Goal: Task Accomplishment & Management: Complete application form

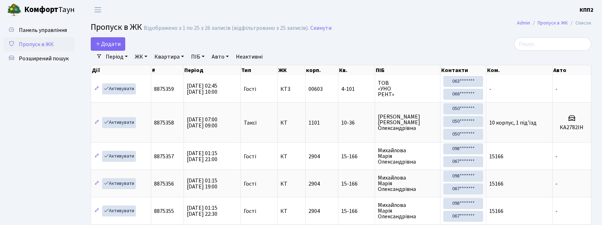
select select "25"
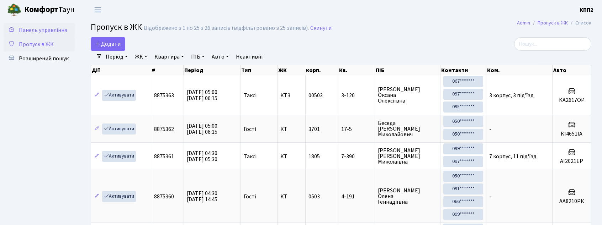
click at [50, 27] on span "Панель управління" at bounding box center [43, 30] width 48 height 8
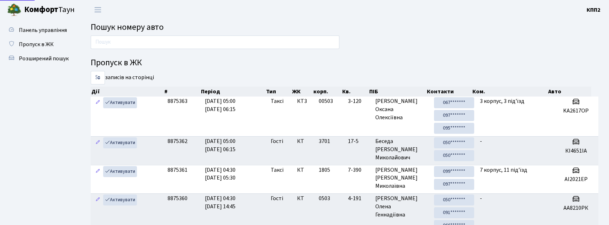
click at [110, 43] on input "text" at bounding box center [215, 43] width 249 height 14
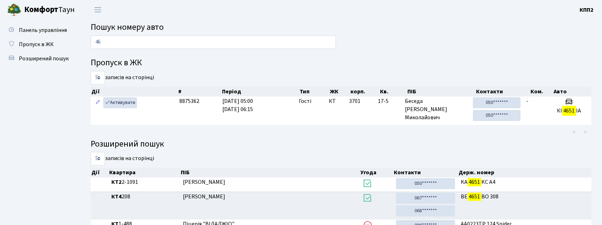
type input "4"
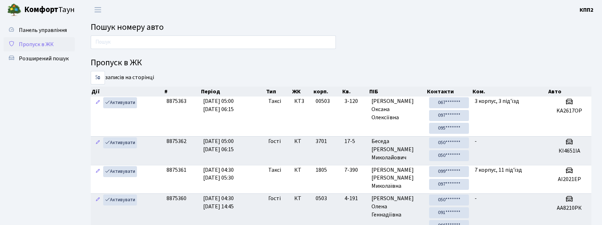
click at [14, 50] on link "Пропуск в ЖК" at bounding box center [39, 44] width 71 height 14
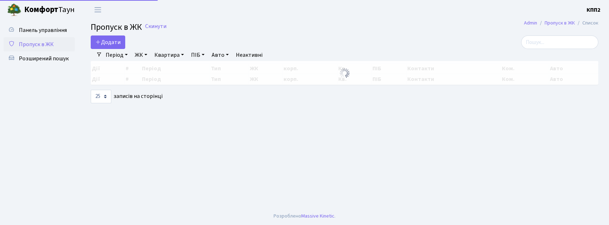
select select "25"
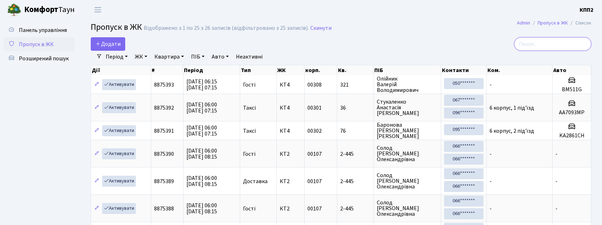
click at [559, 38] on input "search" at bounding box center [552, 44] width 77 height 14
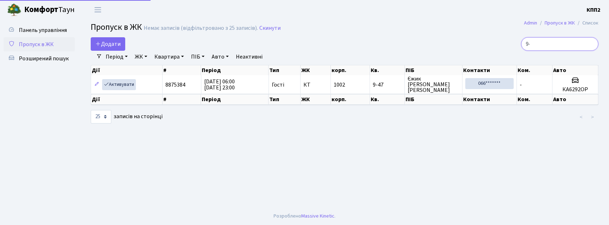
type input "9"
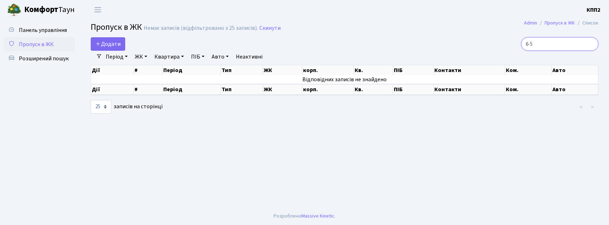
type input "6-5"
click at [52, 44] on span "Пропуск в ЖК" at bounding box center [36, 45] width 35 height 8
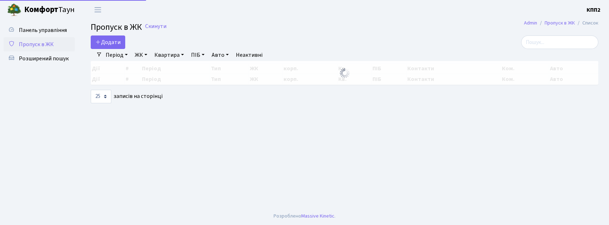
select select "25"
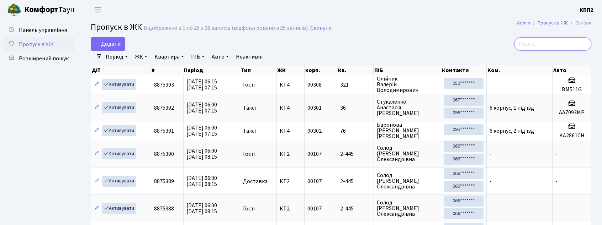
click at [554, 47] on input "search" at bounding box center [552, 44] width 77 height 14
type input "5"
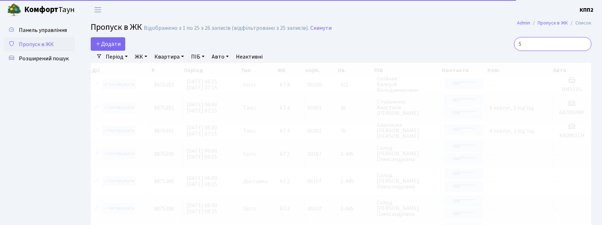
type input "5"
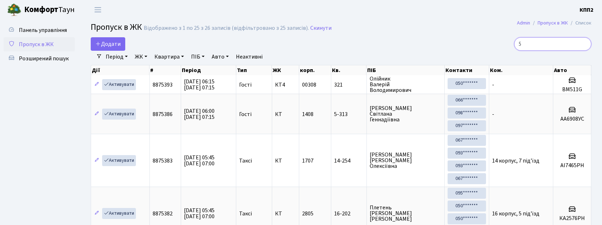
click at [585, 42] on input "5" at bounding box center [552, 44] width 77 height 14
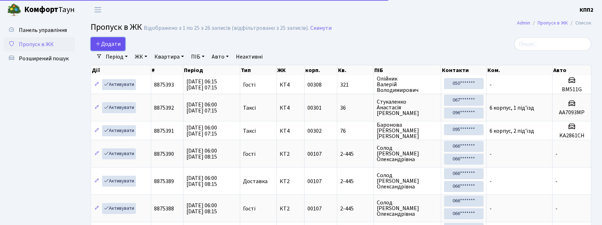
click at [114, 43] on span "Додати" at bounding box center [107, 44] width 25 height 8
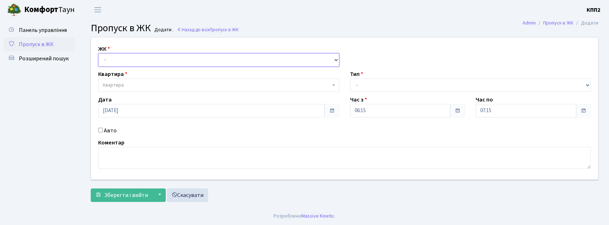
click at [131, 56] on select "- КТ, вул. Регенераторна, 4 КТ2, просп. [STREET_ADDRESS] [STREET_ADDRESS] [PERS…" at bounding box center [218, 60] width 241 height 14
click at [45, 46] on span "Пропуск в ЖК" at bounding box center [36, 45] width 35 height 8
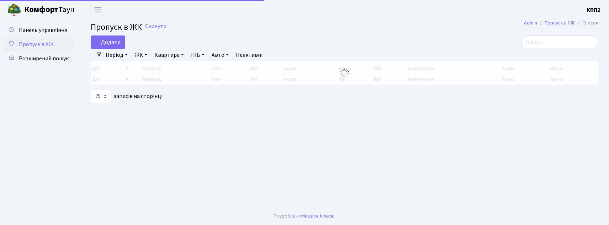
select select "25"
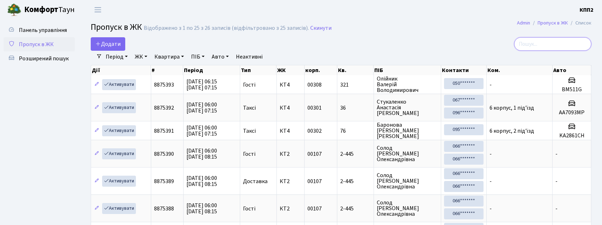
click at [555, 47] on input "search" at bounding box center [552, 44] width 77 height 14
type input "6-5"
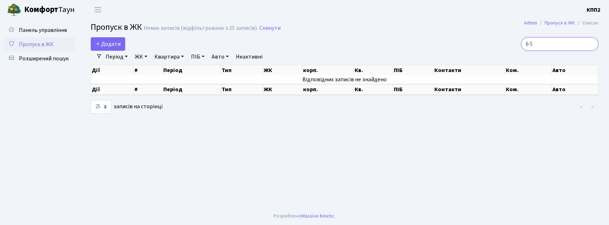
click at [589, 44] on input "6-5" at bounding box center [559, 44] width 77 height 14
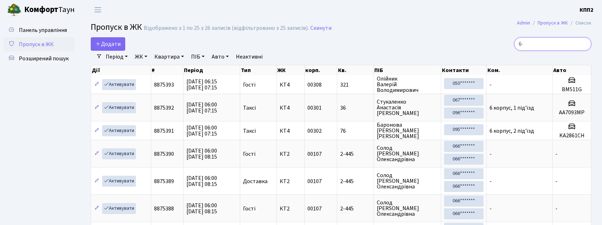
type input "6-5"
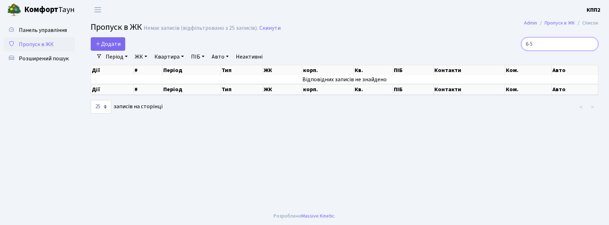
click at [589, 44] on input "6-5" at bounding box center [559, 44] width 77 height 14
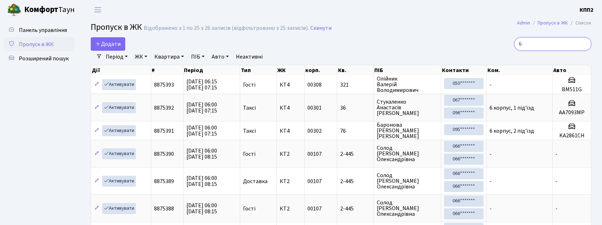
type input "6-5"
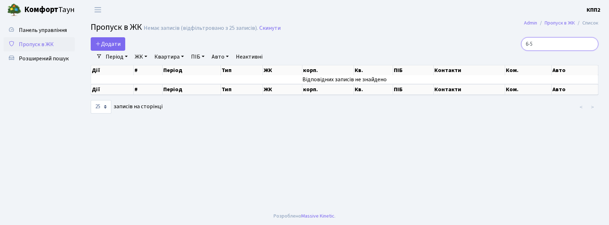
click at [589, 44] on input "6-5" at bounding box center [559, 44] width 77 height 14
type input "6"
type input "6-5"
click at [23, 46] on span "Пропуск в ЖК" at bounding box center [36, 45] width 35 height 8
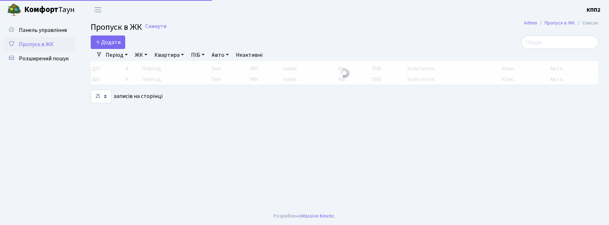
select select "25"
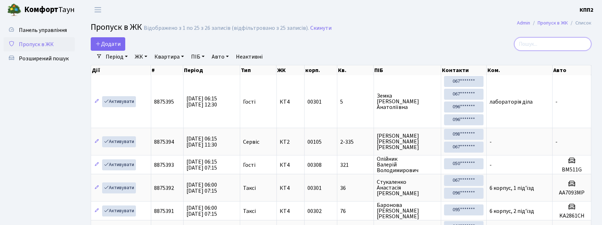
click at [562, 41] on input "search" at bounding box center [552, 44] width 77 height 14
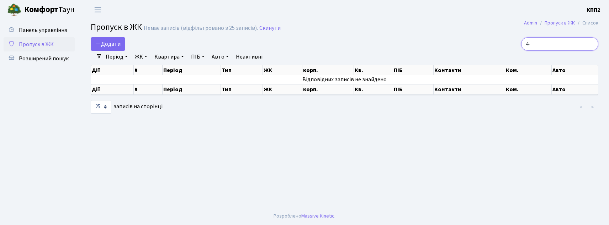
type input "4"
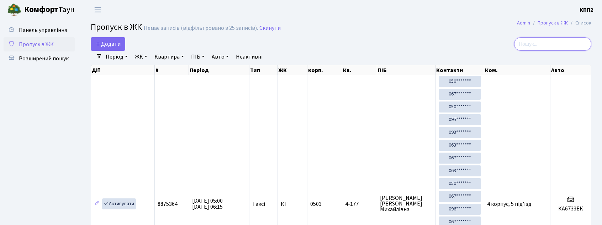
type input "5"
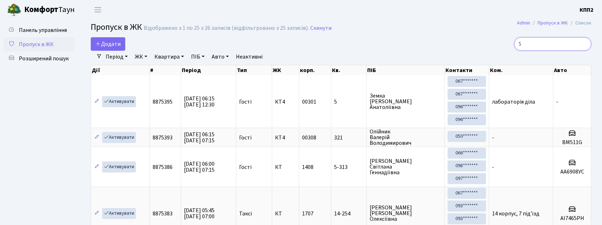
type input "5"
click at [34, 41] on span "Пропуск в ЖК" at bounding box center [36, 45] width 35 height 8
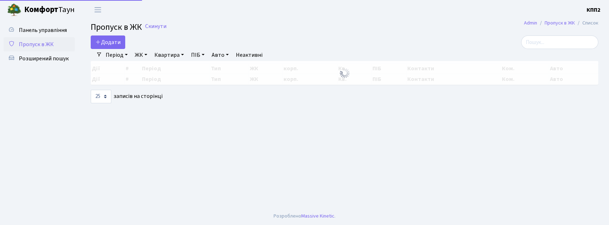
select select "25"
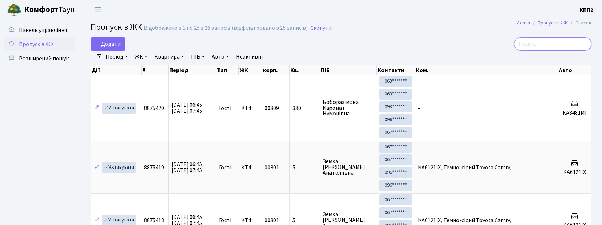
click at [547, 43] on input "search" at bounding box center [552, 44] width 77 height 14
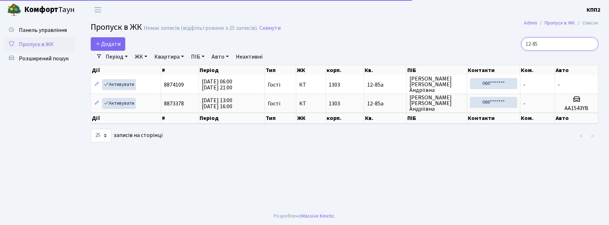
type input "12-85"
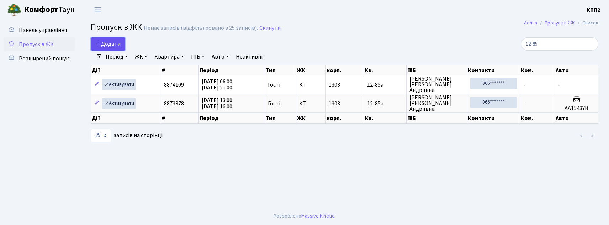
click at [108, 40] on link "Додати" at bounding box center [108, 44] width 34 height 14
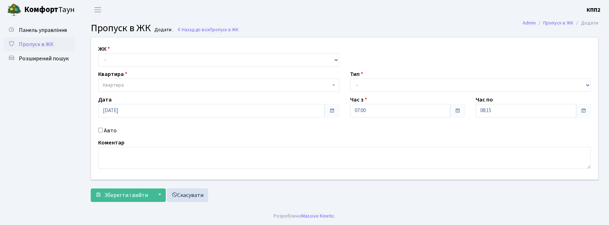
click at [102, 130] on input "Авто" at bounding box center [100, 130] width 5 height 5
checkbox input "true"
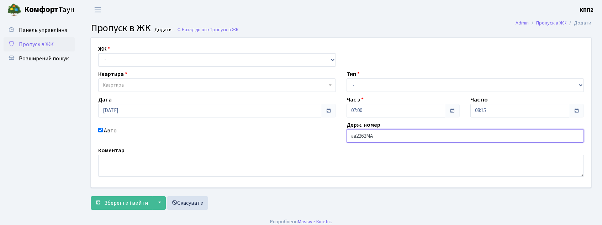
click at [353, 135] on input "аа2262МА" at bounding box center [465, 136] width 238 height 14
click at [355, 137] on input "аа2262МА" at bounding box center [465, 136] width 238 height 14
type input "АА2262МА"
click at [376, 78] on div "Тип - Доставка Таксі Гості Сервіс" at bounding box center [465, 81] width 248 height 22
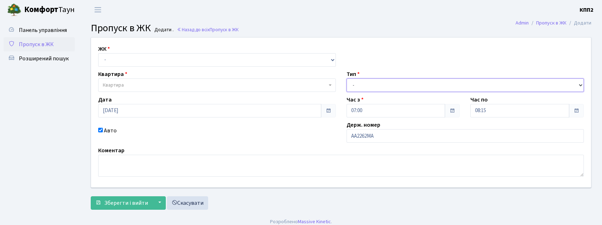
click at [374, 83] on select "- Доставка Таксі Гості Сервіс" at bounding box center [465, 86] width 238 height 14
select select "2"
click at [346, 79] on select "- Доставка Таксі Гості Сервіс" at bounding box center [465, 86] width 238 height 14
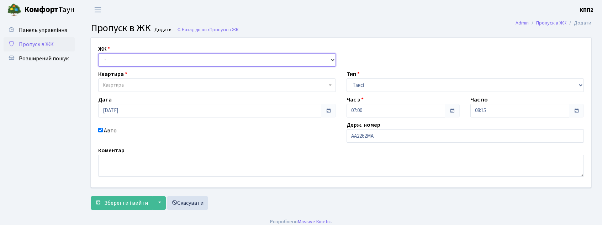
click at [150, 63] on select "- КТ, вул. Регенераторна, 4 КТ2, просп. [STREET_ADDRESS] [STREET_ADDRESS] [PERS…" at bounding box center [217, 60] width 238 height 14
select select "302"
click at [98, 53] on select "- КТ, вул. Регенераторна, 4 КТ2, просп. [STREET_ADDRESS] [STREET_ADDRESS] [PERS…" at bounding box center [217, 60] width 238 height 14
select select
click at [130, 83] on span "Квартира" at bounding box center [215, 85] width 224 height 7
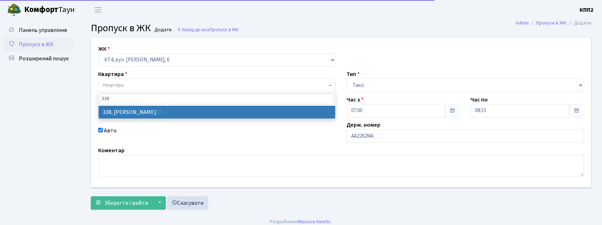
type input "338"
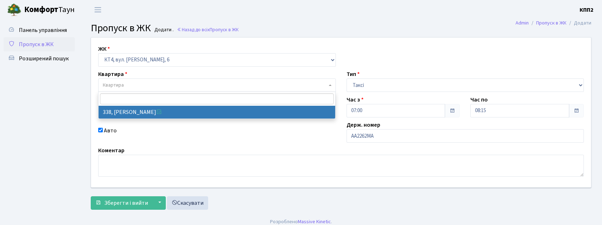
select select "17045"
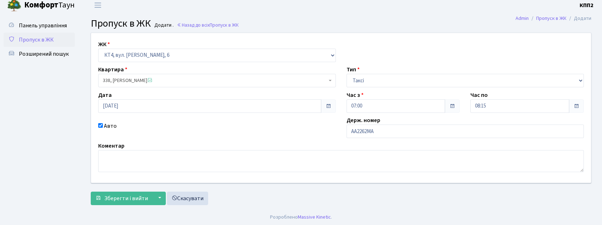
scroll to position [6, 0]
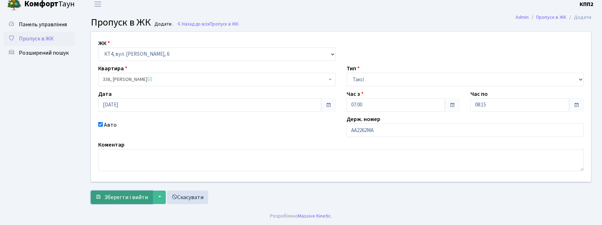
click at [116, 198] on span "Зберегти і вийти" at bounding box center [126, 198] width 44 height 8
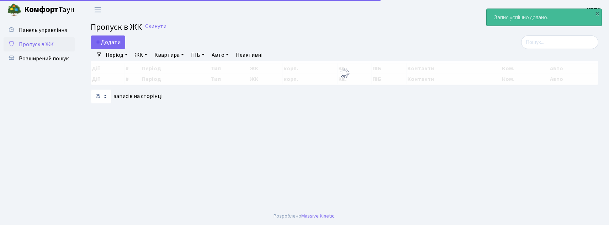
select select "25"
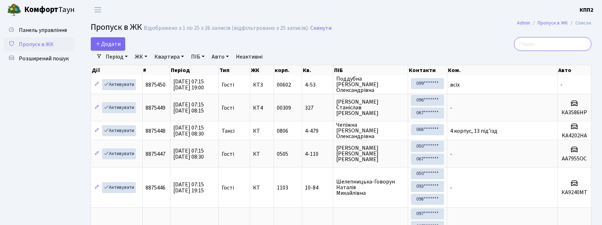
click at [542, 47] on input "search" at bounding box center [552, 44] width 77 height 14
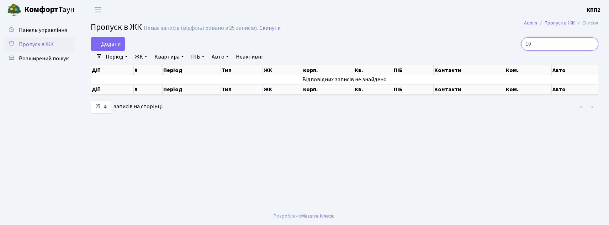
type input "1"
